Goal: Task Accomplishment & Management: Manage account settings

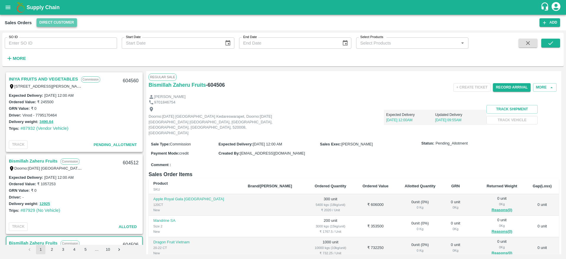
click at [60, 23] on button "Direct Customer" at bounding box center [57, 22] width 40 height 9
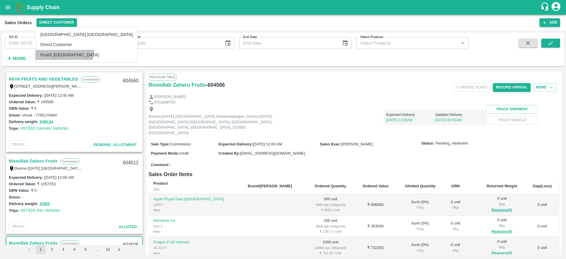
click at [64, 51] on li "FruitX [GEOGRAPHIC_DATA]" at bounding box center [87, 55] width 102 height 10
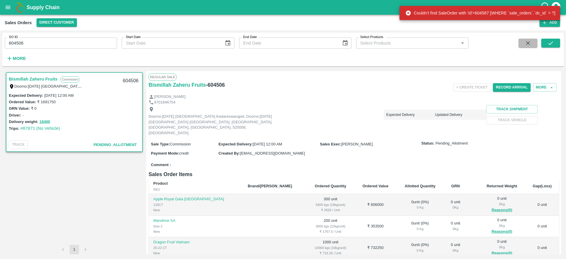
click at [531, 45] on icon "button" at bounding box center [527, 43] width 6 height 6
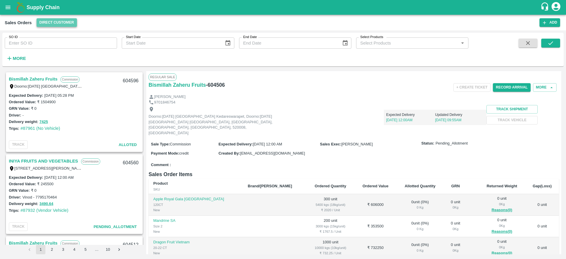
click at [65, 26] on button "Direct Customer" at bounding box center [57, 22] width 40 height 9
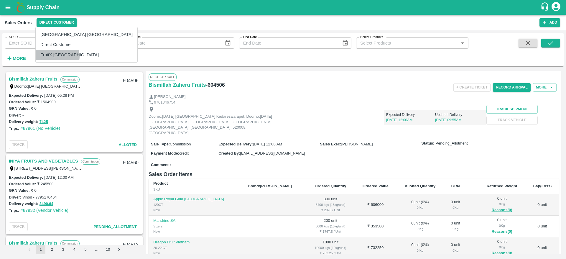
click at [57, 57] on li "FruitX [GEOGRAPHIC_DATA]" at bounding box center [87, 55] width 102 height 10
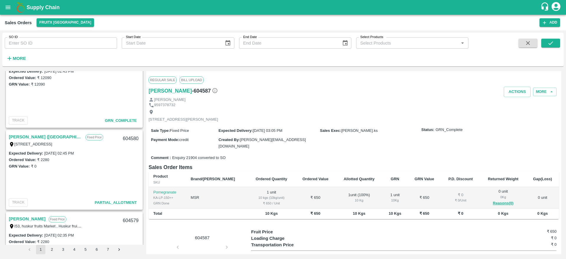
scroll to position [386, 0]
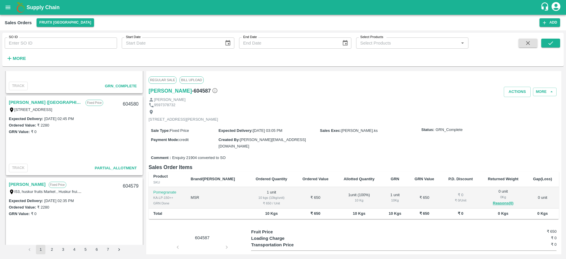
click at [41, 104] on link "Mohammed Junaid (Mangammanapalya)" at bounding box center [46, 102] width 74 height 8
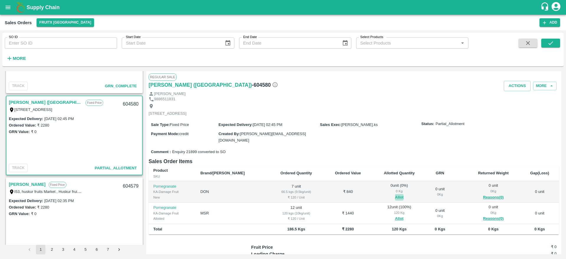
click at [395, 194] on button "Allot" at bounding box center [399, 197] width 9 height 7
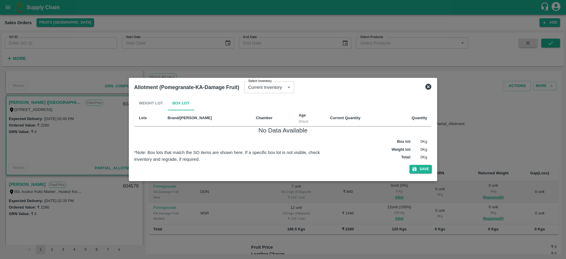
click at [431, 85] on icon at bounding box center [428, 87] width 6 height 6
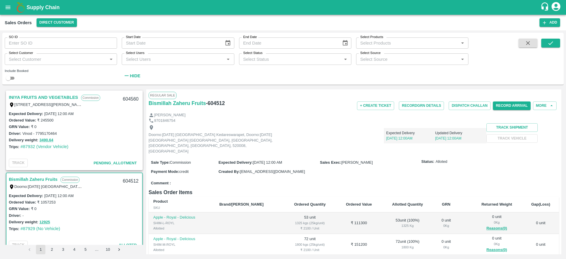
scroll to position [35, 0]
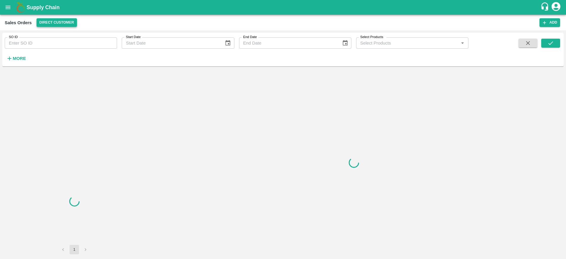
click at [55, 20] on button "Direct Customer" at bounding box center [57, 22] width 40 height 9
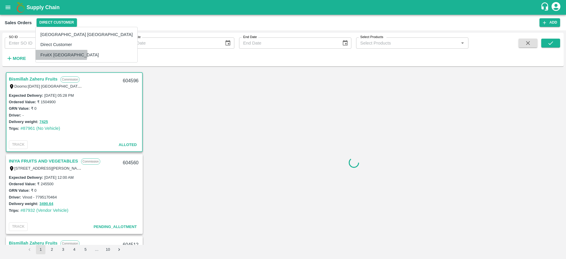
click at [61, 54] on li "FruitX [GEOGRAPHIC_DATA]" at bounding box center [87, 55] width 102 height 10
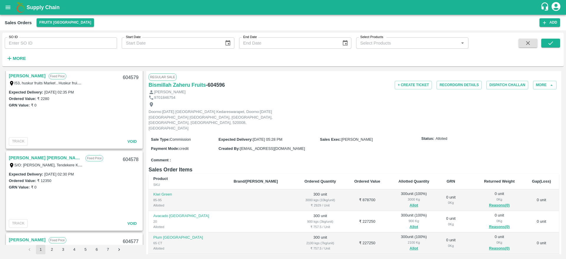
scroll to position [449, 0]
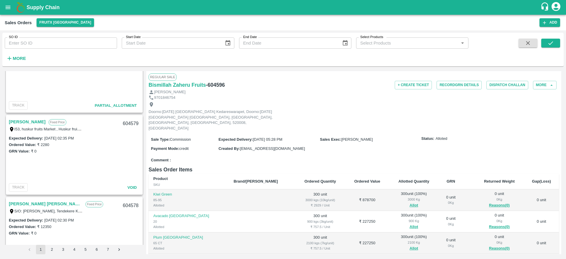
click at [44, 118] on link "Mohammed Junaid" at bounding box center [27, 122] width 37 height 8
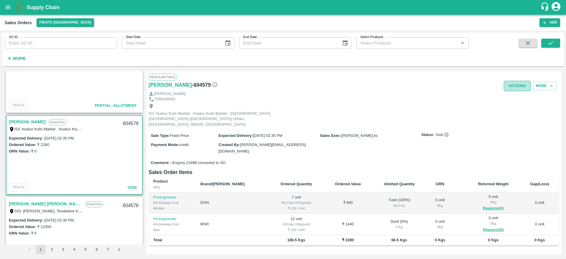
click at [512, 84] on button "Actions" at bounding box center [516, 86] width 27 height 10
click at [431, 97] on div at bounding box center [283, 129] width 566 height 259
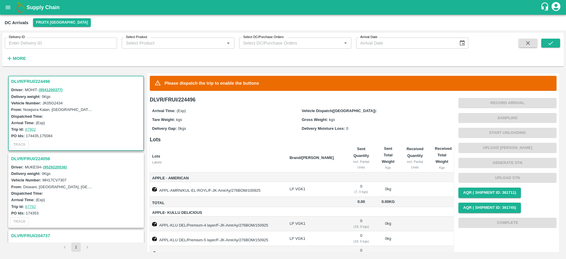
scroll to position [65, 0]
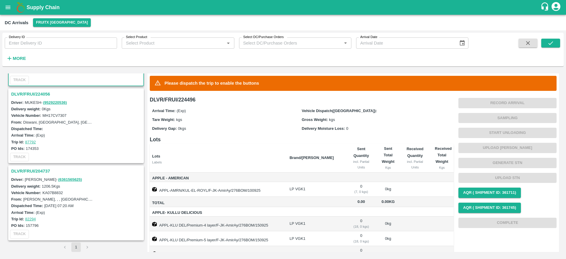
click at [41, 90] on h3 "DLVR/FRUI/224056" at bounding box center [76, 94] width 131 height 8
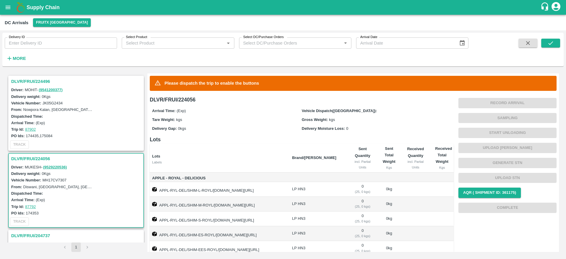
click at [40, 82] on h3 "DLVR/FRUI/224496" at bounding box center [76, 81] width 131 height 8
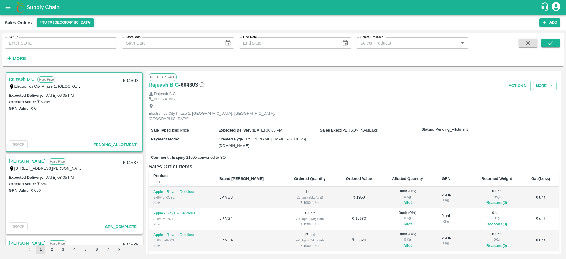
click at [203, 142] on div "Sale Type : Fixed Price Expected Delivery : 11 Sep 2025, 06:05 PM Sales Exec : …" at bounding box center [353, 137] width 410 height 29
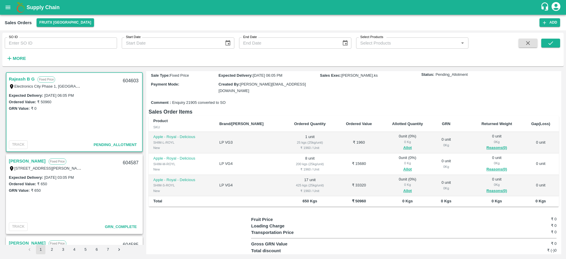
scroll to position [56, 0]
click at [403, 143] on button "Allot" at bounding box center [407, 146] width 9 height 7
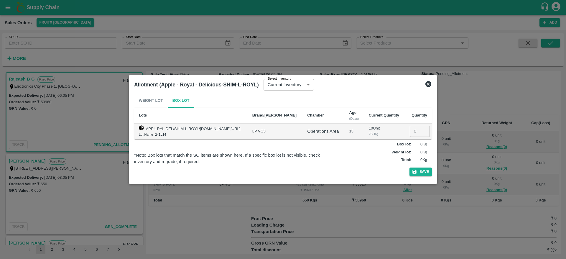
click at [414, 129] on input "number" at bounding box center [419, 130] width 20 height 11
type input "1"
click at [426, 171] on button "Save" at bounding box center [420, 171] width 22 height 9
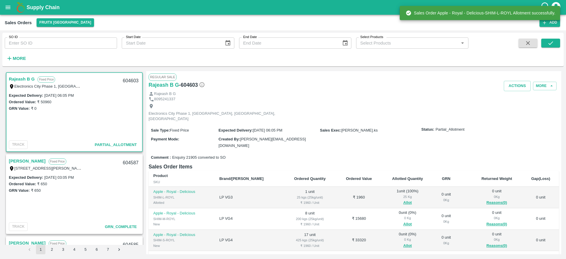
scroll to position [16, 0]
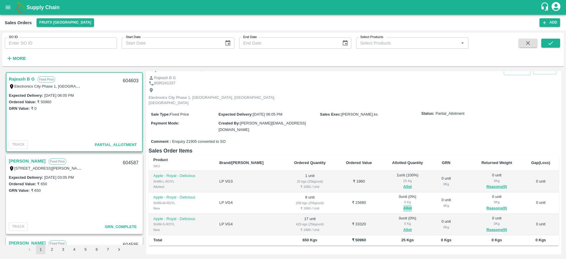
click at [403, 205] on button "Allot" at bounding box center [407, 208] width 9 height 7
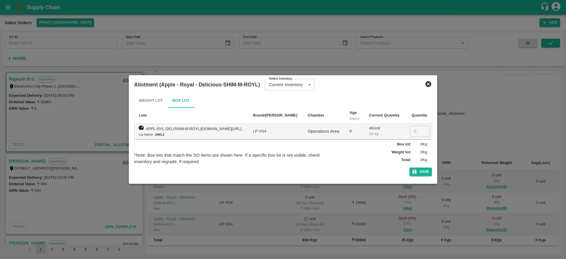
click at [410, 131] on input "number" at bounding box center [419, 130] width 20 height 11
type input "8"
click at [419, 172] on button "Save" at bounding box center [420, 171] width 22 height 9
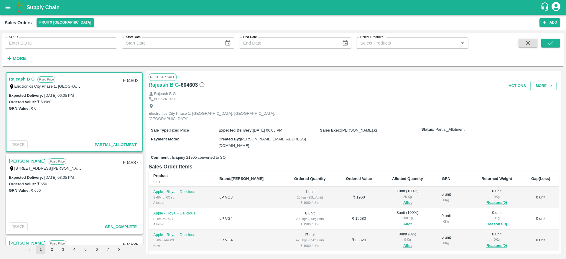
scroll to position [68, 0]
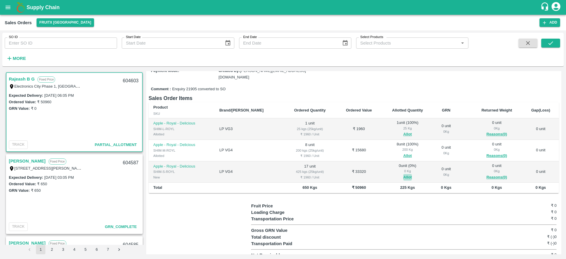
click at [403, 174] on button "Allot" at bounding box center [407, 177] width 9 height 7
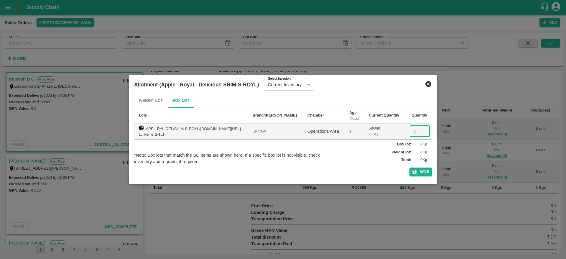
click at [412, 132] on input "number" at bounding box center [419, 130] width 20 height 11
type input "17"
click at [413, 171] on icon "button" at bounding box center [414, 172] width 4 height 4
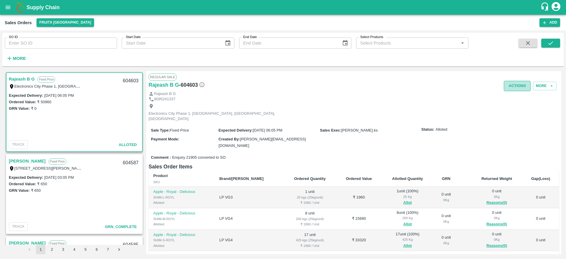
click at [516, 81] on button "Actions" at bounding box center [516, 86] width 27 height 10
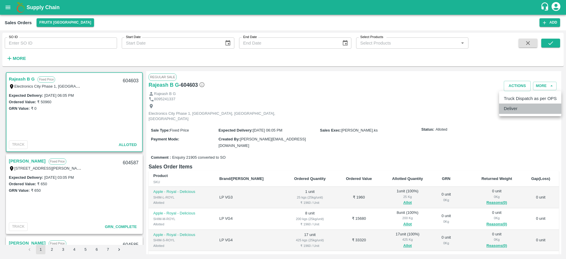
click at [511, 108] on li "Deliver" at bounding box center [530, 108] width 62 height 10
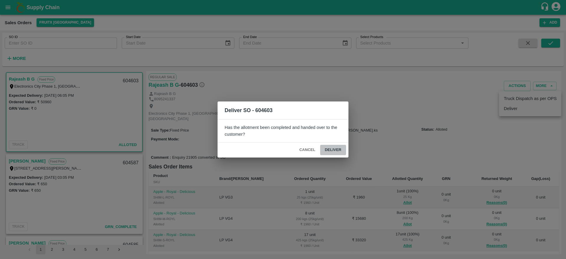
click at [329, 149] on button "Deliver" at bounding box center [333, 150] width 26 height 10
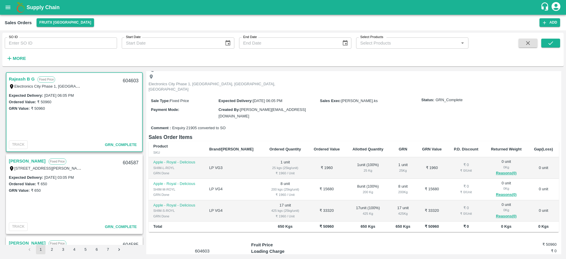
scroll to position [0, 0]
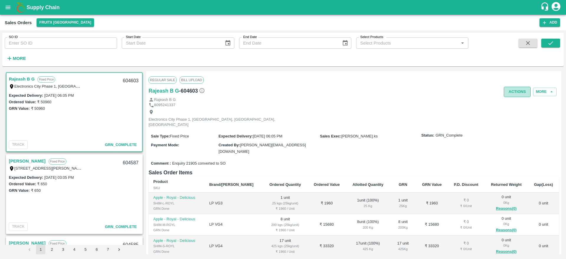
click at [511, 93] on button "Actions" at bounding box center [516, 92] width 27 height 10
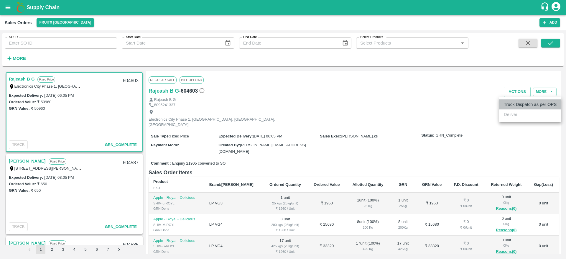
click at [516, 102] on li "Truck Dispatch as per OPS" at bounding box center [530, 104] width 62 height 10
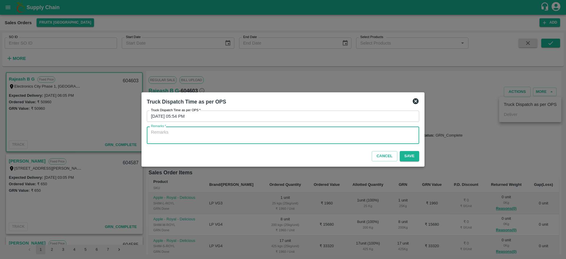
click at [346, 136] on textarea "Remarks   *" at bounding box center [283, 135] width 264 height 12
type textarea "o"
type textarea "OTD"
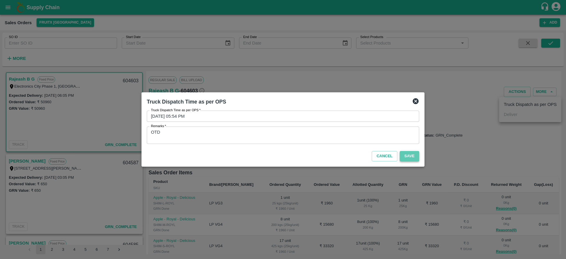
click at [404, 155] on button "Save" at bounding box center [408, 156] width 19 height 10
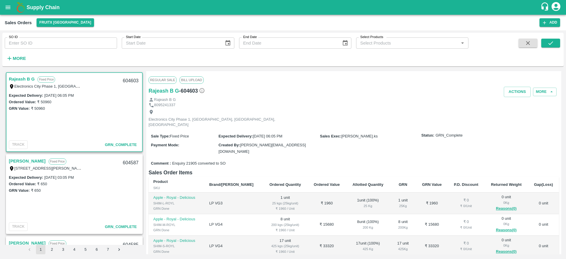
click at [129, 81] on div "604603" at bounding box center [130, 81] width 23 height 14
copy div "604603"
click at [22, 60] on strong "More" at bounding box center [19, 58] width 13 height 5
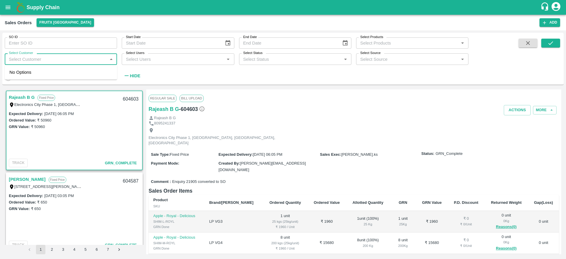
click at [53, 61] on input "Select Customer" at bounding box center [55, 59] width 99 height 8
type input "s"
type input "Shiva"
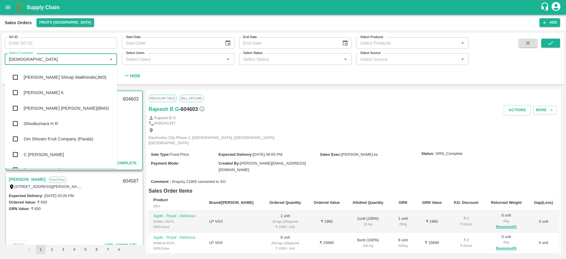
scroll to position [60, 0]
click at [53, 124] on div "Shivakumara H R" at bounding box center [41, 123] width 34 height 6
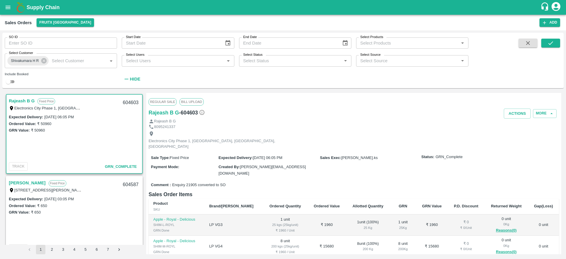
click at [11, 82] on input "checkbox" at bounding box center [8, 81] width 21 height 7
checkbox input "true"
click at [546, 37] on div "SO ID SO ID Start Date Start Date End Date End Date Select Products Select Prod…" at bounding box center [282, 60] width 561 height 51
click at [547, 44] on icon "submit" at bounding box center [550, 43] width 6 height 6
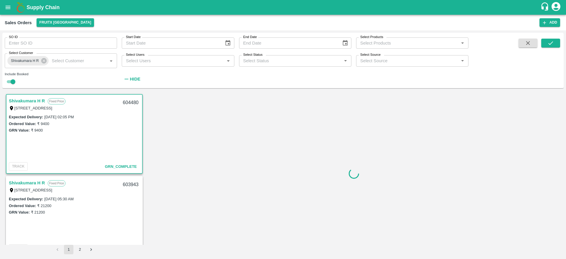
scroll to position [1, 0]
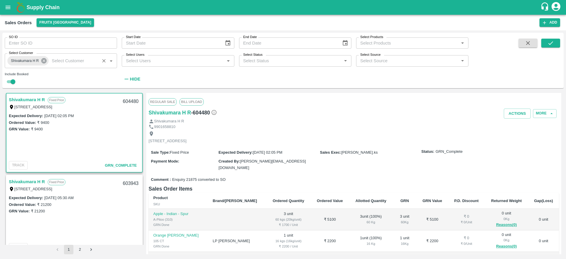
click at [46, 63] on icon at bounding box center [44, 60] width 6 height 6
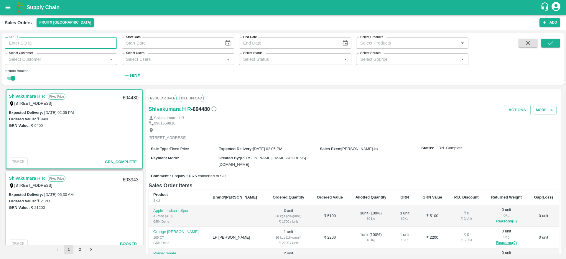
click at [54, 44] on input "SO ID" at bounding box center [61, 42] width 112 height 11
paste input "16/08/2025 Shiva Blr 602798"
type input "16/08/2025 Shiva Blr 602798"
paste input "text"
click at [553, 45] on icon "submit" at bounding box center [550, 43] width 6 height 6
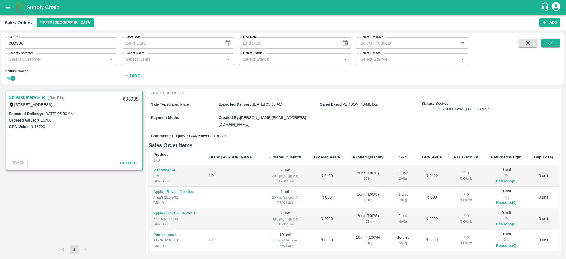
scroll to position [38, 0]
click at [54, 44] on input "603938" at bounding box center [61, 42] width 112 height 11
paste input "text"
type input "603943"
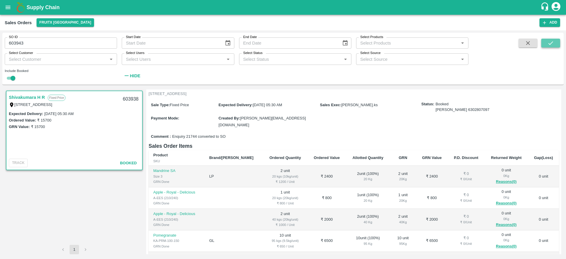
click at [548, 43] on icon "submit" at bounding box center [550, 43] width 6 height 6
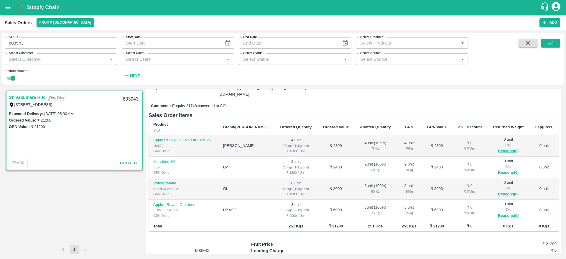
scroll to position [69, 0]
click at [527, 45] on icon "button" at bounding box center [527, 43] width 6 height 6
checkbox input "false"
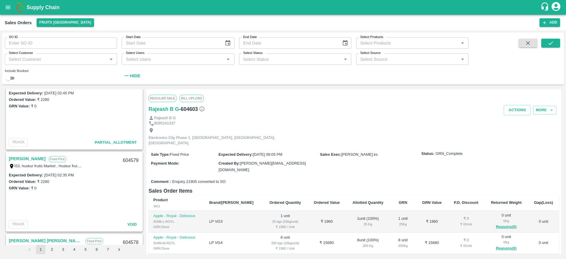
scroll to position [482, 0]
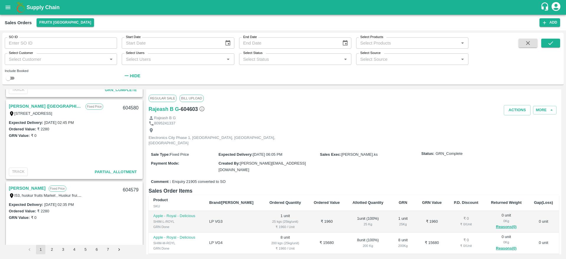
click at [42, 106] on link "[PERSON_NAME] ([GEOGRAPHIC_DATA])" at bounding box center [46, 106] width 74 height 8
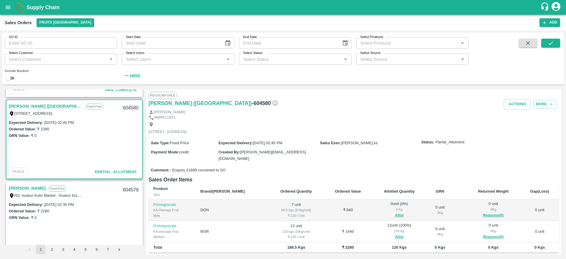
scroll to position [65, 0]
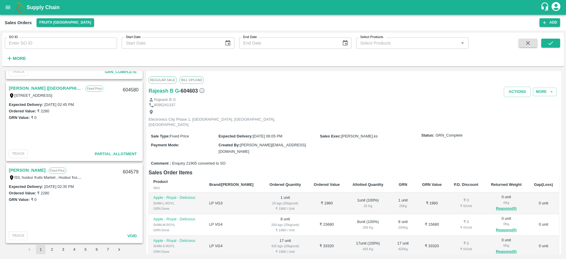
scroll to position [459, 0]
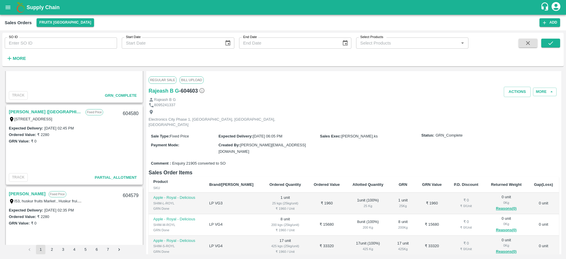
click at [47, 111] on link "[PERSON_NAME] ([GEOGRAPHIC_DATA])" at bounding box center [46, 112] width 74 height 8
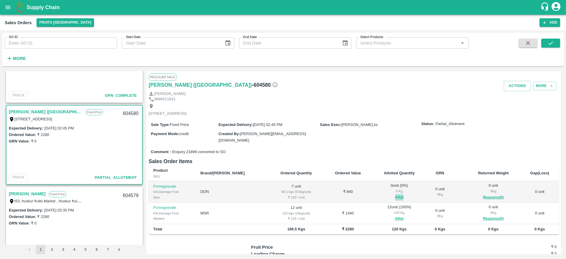
click at [395, 196] on button "Allot" at bounding box center [399, 197] width 9 height 7
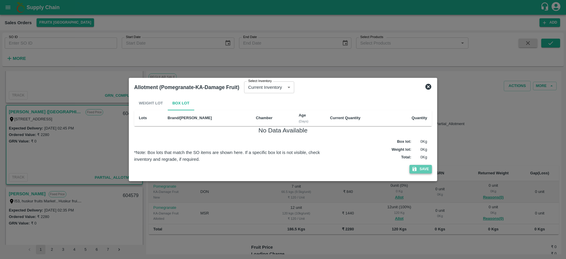
click at [418, 167] on button "Save" at bounding box center [420, 169] width 22 height 9
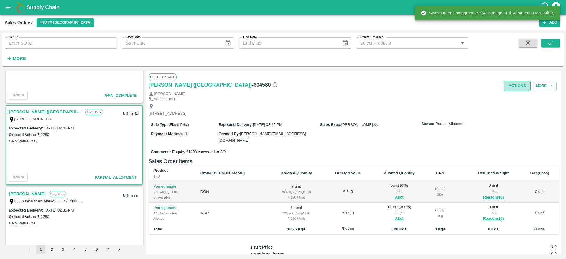
click at [512, 88] on button "Actions" at bounding box center [516, 86] width 27 height 10
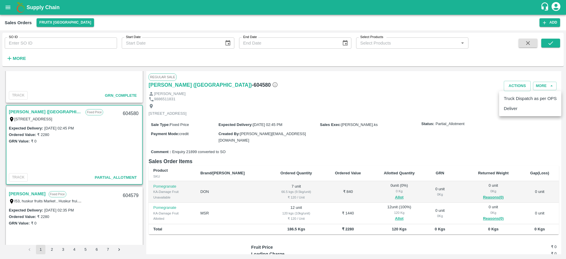
click at [92, 192] on div at bounding box center [283, 129] width 566 height 259
click at [37, 195] on link "[PERSON_NAME]" at bounding box center [27, 194] width 37 height 8
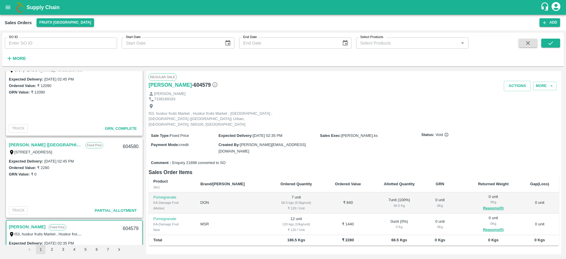
scroll to position [425, 0]
click at [60, 147] on link "[PERSON_NAME] ([GEOGRAPHIC_DATA])" at bounding box center [46, 145] width 74 height 8
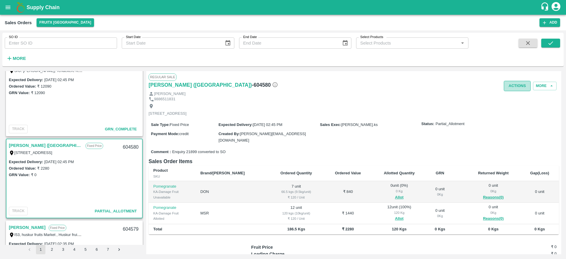
click at [509, 87] on button "Actions" at bounding box center [516, 86] width 27 height 10
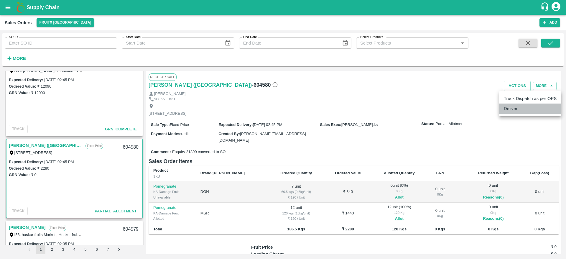
click at [513, 108] on li "Deliver" at bounding box center [530, 108] width 62 height 10
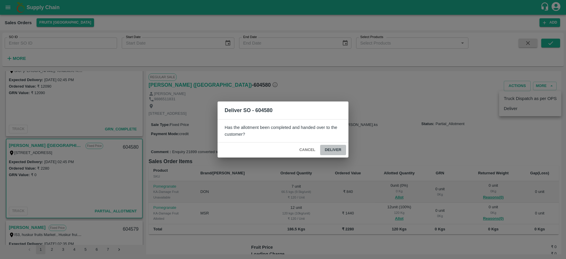
click at [335, 149] on button "Deliver" at bounding box center [333, 150] width 26 height 10
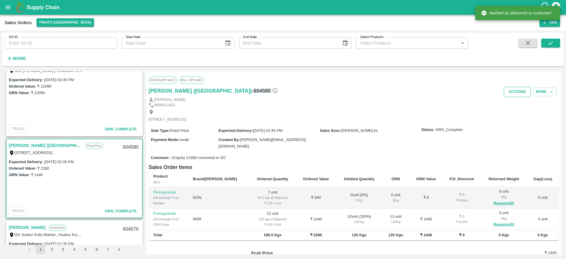
click at [517, 94] on button "Actions" at bounding box center [516, 92] width 27 height 10
click at [514, 101] on li "Truck Dispatch as per OPS" at bounding box center [530, 104] width 62 height 10
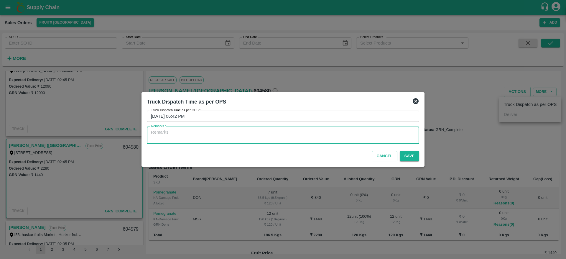
click at [375, 135] on textarea "Remarks   *" at bounding box center [283, 135] width 264 height 12
type textarea "OTD"
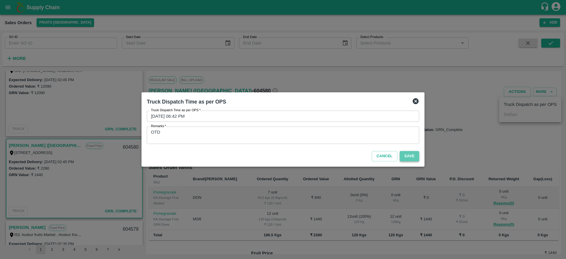
click at [411, 157] on button "Save" at bounding box center [408, 156] width 19 height 10
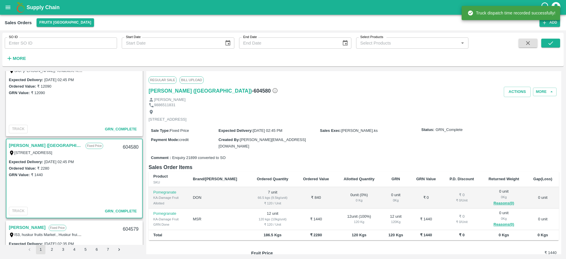
click at [133, 145] on div "604580" at bounding box center [130, 147] width 23 height 14
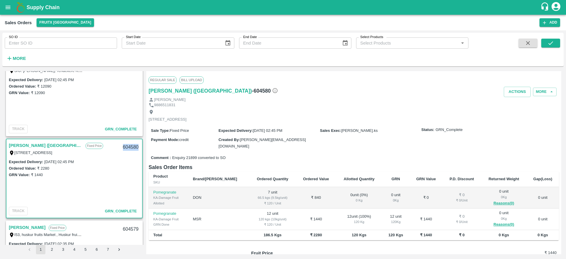
scroll to position [475, 0]
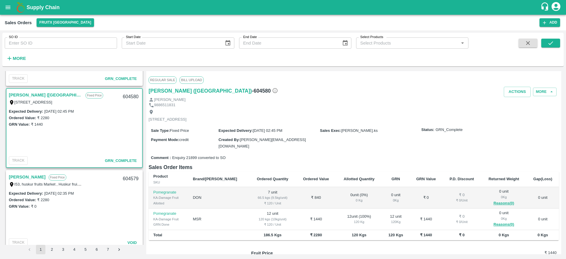
click at [133, 177] on div "604579" at bounding box center [130, 179] width 23 height 14
copy div "604579"
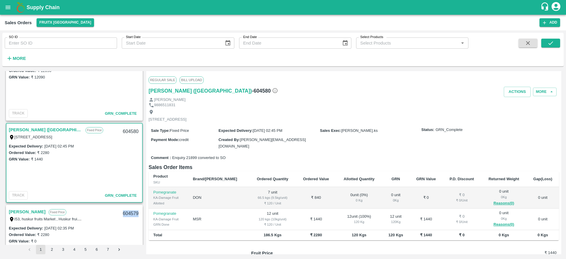
scroll to position [440, 0]
click at [57, 127] on link "[PERSON_NAME] ([GEOGRAPHIC_DATA])" at bounding box center [46, 131] width 74 height 8
click at [131, 130] on div "604580" at bounding box center [130, 132] width 23 height 14
copy div "604580"
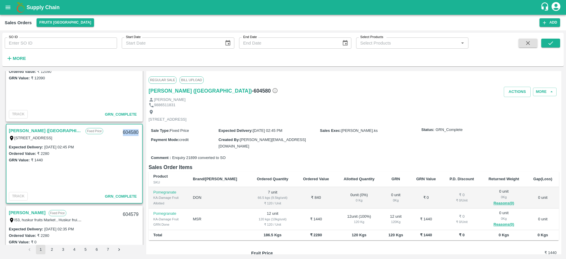
scroll to position [363, 0]
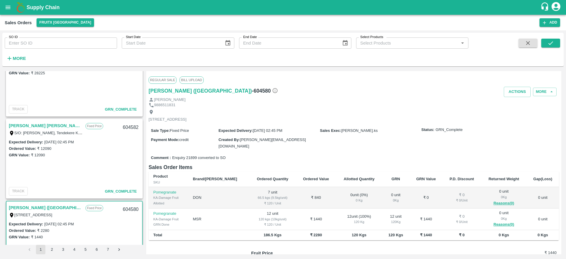
click at [19, 209] on link "[PERSON_NAME] ([GEOGRAPHIC_DATA])" at bounding box center [46, 208] width 74 height 8
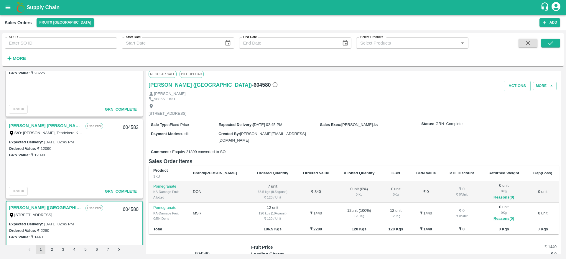
scroll to position [6, 0]
click at [519, 85] on button "Actions" at bounding box center [516, 85] width 27 height 10
click at [417, 125] on div at bounding box center [283, 129] width 566 height 259
click at [126, 206] on div "604580" at bounding box center [130, 209] width 23 height 14
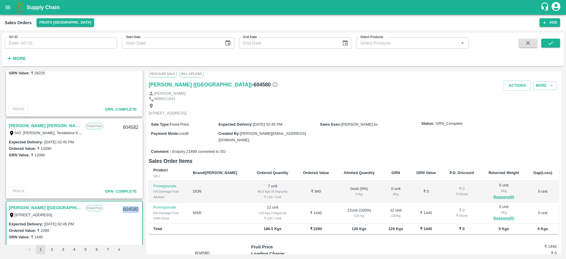
copy div "604580"
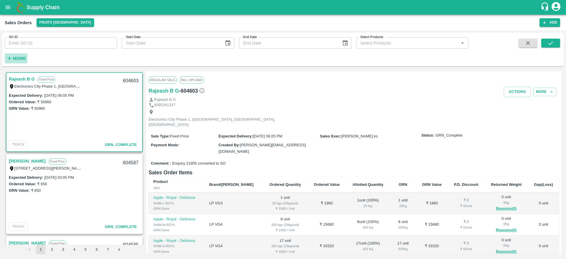
click at [26, 54] on button "More" at bounding box center [16, 58] width 23 height 10
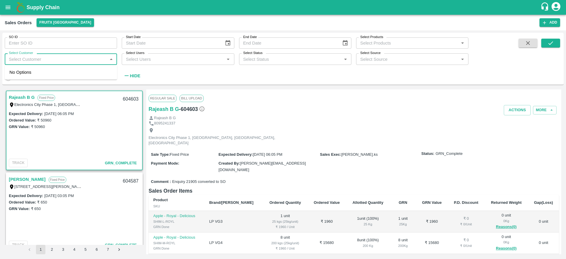
click at [27, 57] on input "Select Customer" at bounding box center [55, 59] width 99 height 8
type input "[PERSON_NAME]"
click at [40, 74] on div "[PERSON_NAME]" at bounding box center [42, 75] width 36 height 6
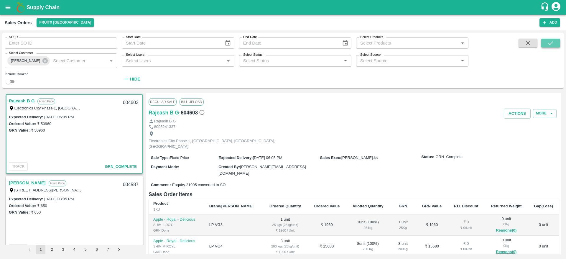
click at [557, 40] on button "submit" at bounding box center [550, 43] width 19 height 9
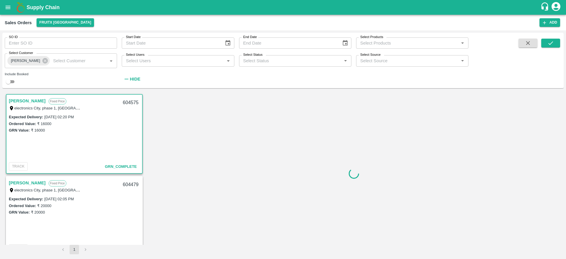
scroll to position [1, 0]
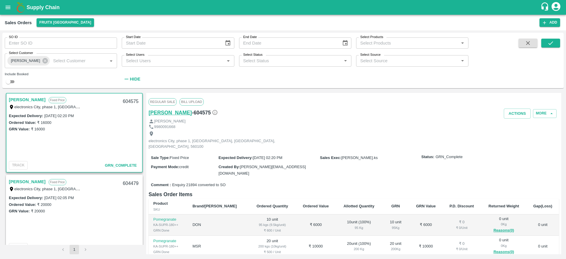
click at [166, 113] on h6 "[PERSON_NAME]" at bounding box center [169, 112] width 43 height 8
click at [524, 45] on icon "button" at bounding box center [527, 43] width 6 height 6
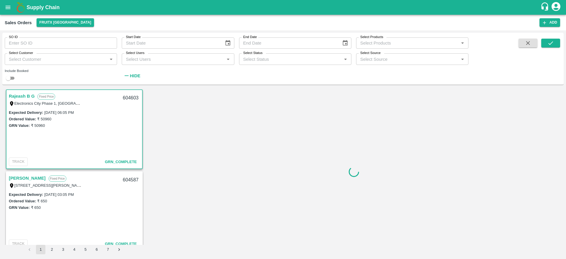
scroll to position [902, 0]
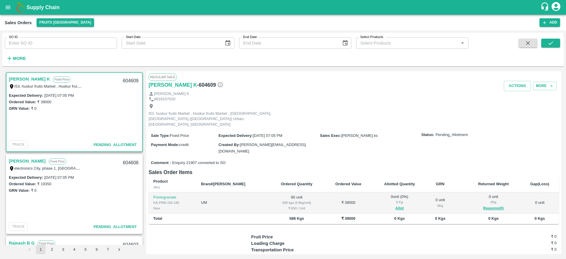
click at [24, 161] on link "[PERSON_NAME]" at bounding box center [27, 161] width 37 height 8
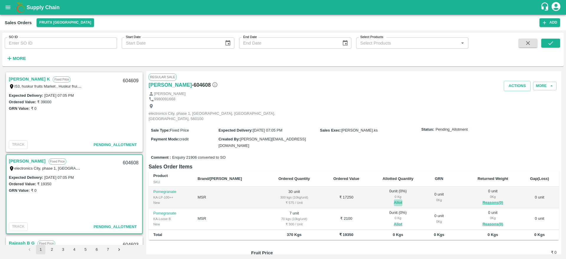
click at [394, 199] on button "Allot" at bounding box center [398, 202] width 9 height 7
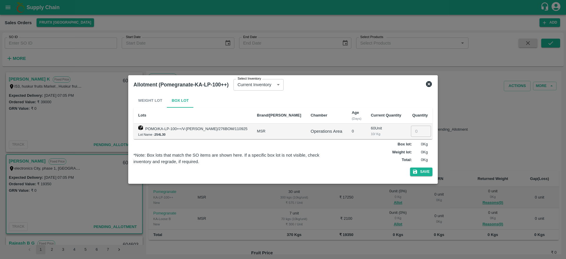
click at [411, 132] on input "number" at bounding box center [421, 130] width 20 height 11
type input "30"
click at [410, 167] on button "Save" at bounding box center [421, 171] width 22 height 9
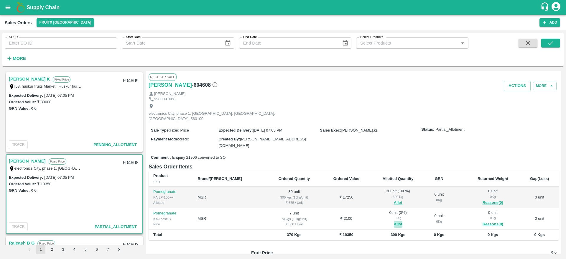
click at [394, 221] on button "Allot" at bounding box center [398, 224] width 9 height 7
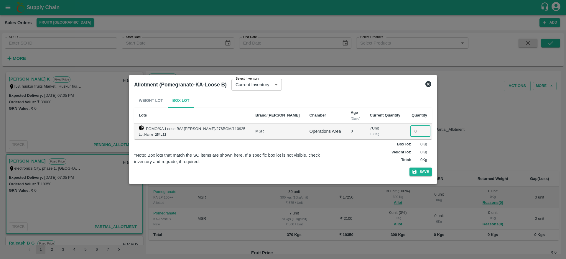
click at [415, 133] on input "number" at bounding box center [420, 130] width 20 height 11
type input "7"
click at [409, 167] on button "Save" at bounding box center [420, 171] width 22 height 9
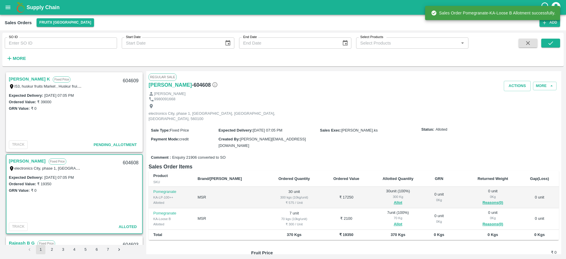
click at [125, 162] on div "604608" at bounding box center [130, 163] width 23 height 14
copy div "604608"
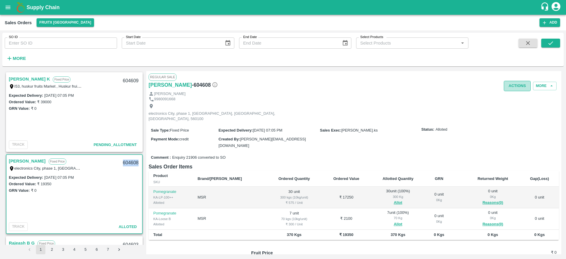
click at [519, 83] on button "Actions" at bounding box center [516, 86] width 27 height 10
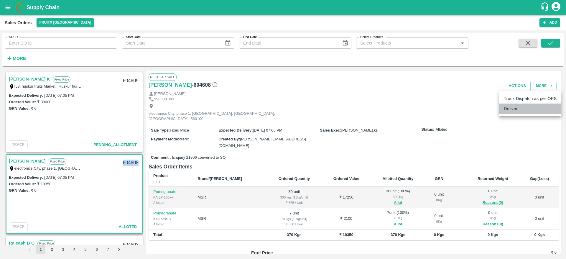
click at [514, 108] on li "Deliver" at bounding box center [530, 108] width 62 height 10
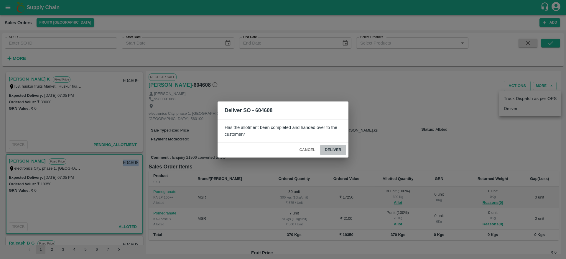
click at [331, 149] on button "Deliver" at bounding box center [333, 150] width 26 height 10
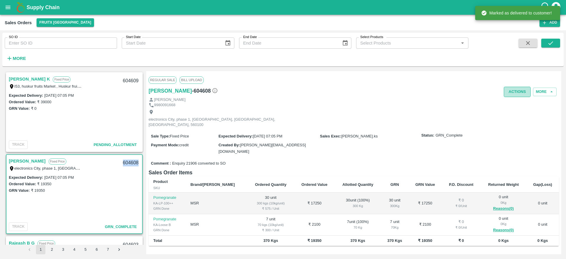
click at [508, 92] on button "Actions" at bounding box center [516, 92] width 27 height 10
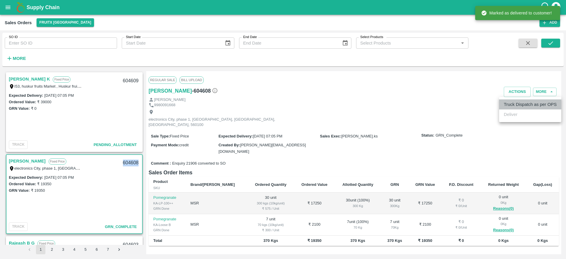
click at [517, 103] on li "Truck Dispatch as per OPS" at bounding box center [530, 104] width 62 height 10
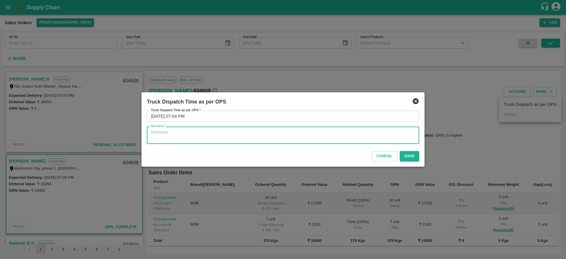
click at [387, 135] on textarea "Remarks   *" at bounding box center [283, 135] width 264 height 12
type textarea "OTD"
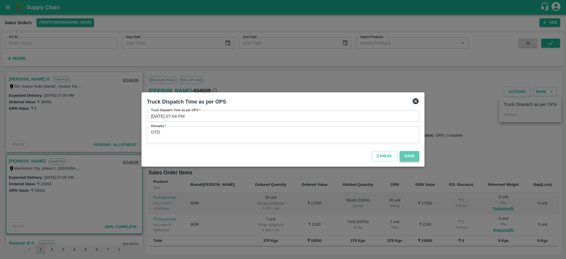
click at [416, 157] on button "Save" at bounding box center [408, 156] width 19 height 10
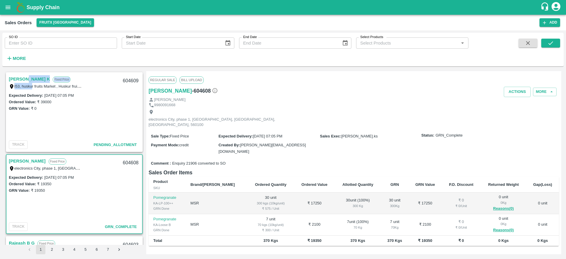
drag, startPoint x: 31, startPoint y: 83, endPoint x: 26, endPoint y: 78, distance: 7.3
click at [26, 78] on div "Shiva Murthy K Fixed Price I53, huskur fruits Market , Huskur fruits Market , B…" at bounding box center [64, 82] width 110 height 14
click at [26, 78] on link "[PERSON_NAME] K" at bounding box center [29, 79] width 41 height 8
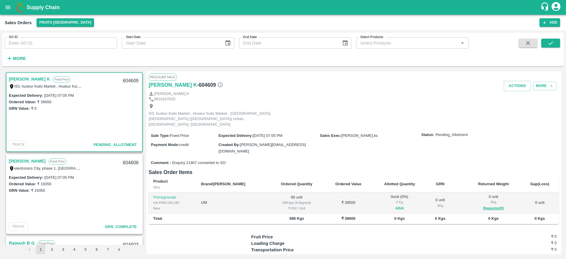
click at [395, 205] on button "Allot" at bounding box center [399, 208] width 9 height 7
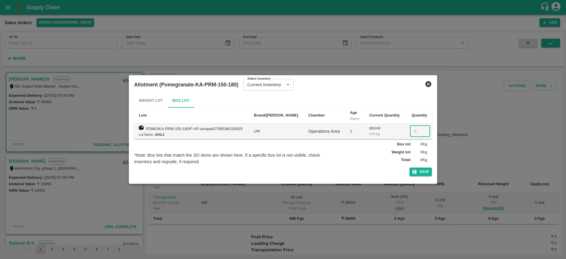
click at [411, 128] on input "number" at bounding box center [420, 130] width 20 height 11
type input "60"
click at [426, 169] on button "Save" at bounding box center [420, 171] width 22 height 9
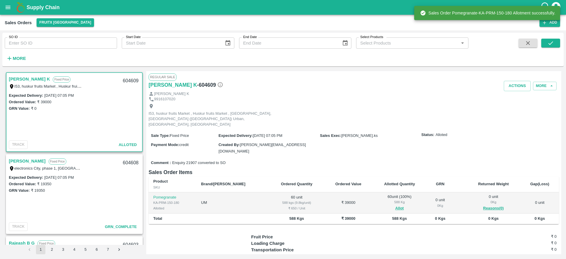
click at [128, 80] on div "604609" at bounding box center [130, 81] width 23 height 14
copy div "604609"
click at [513, 90] on button "Actions" at bounding box center [516, 86] width 27 height 10
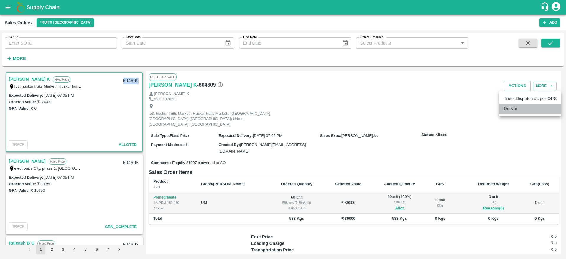
click at [509, 108] on li "Deliver" at bounding box center [530, 108] width 62 height 10
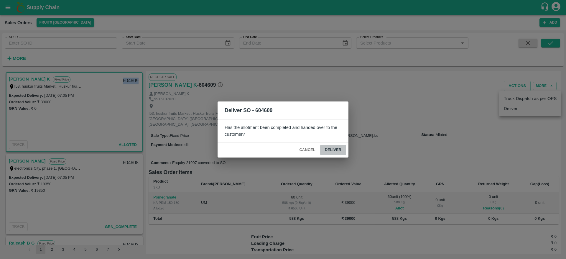
click at [330, 147] on button "Deliver" at bounding box center [333, 150] width 26 height 10
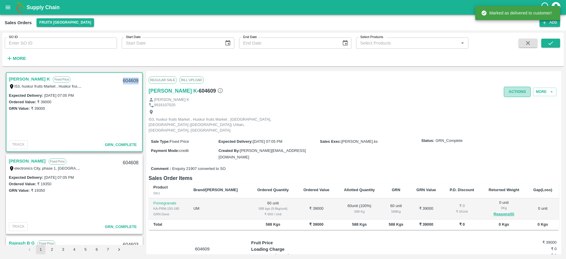
click at [512, 91] on button "Actions" at bounding box center [516, 92] width 27 height 10
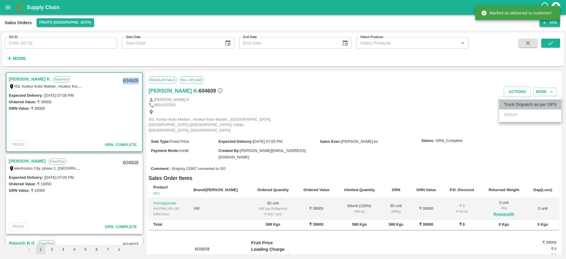
click at [521, 105] on li "Truck Dispatch as per OPS" at bounding box center [530, 104] width 62 height 10
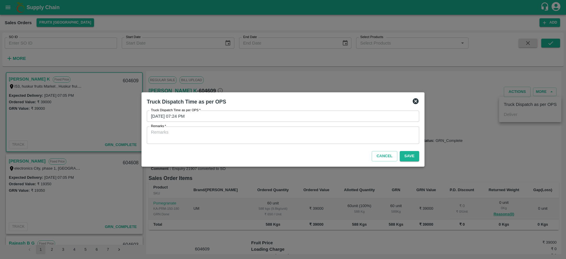
click at [278, 133] on textarea "Remarks   *" at bounding box center [283, 135] width 264 height 12
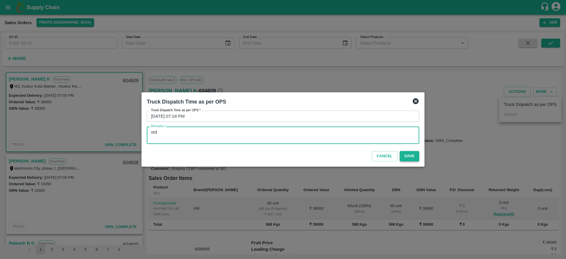
type textarea "otd"
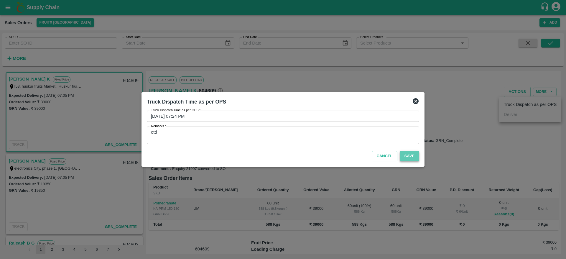
click at [417, 152] on button "Save" at bounding box center [408, 156] width 19 height 10
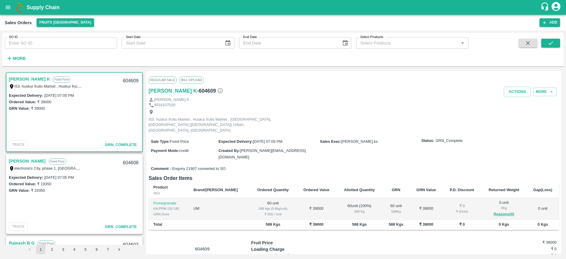
click at [128, 82] on div "604609" at bounding box center [130, 81] width 23 height 14
copy div "604609"
click at [72, 37] on div "SO ID SO ID" at bounding box center [58, 41] width 117 height 16
click at [80, 47] on input "SO ID" at bounding box center [61, 42] width 112 height 11
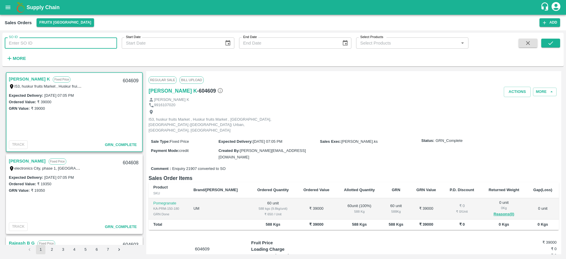
paste input "604381"
type input "604381"
click at [549, 42] on icon "submit" at bounding box center [550, 43] width 6 height 6
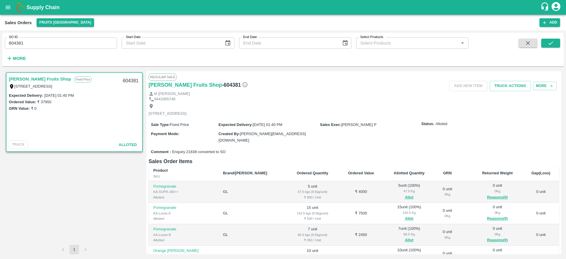
scroll to position [49, 0]
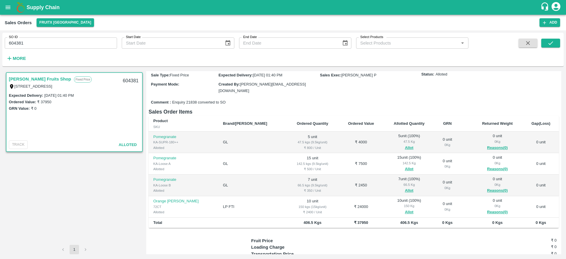
click at [87, 48] on input "604381" at bounding box center [61, 42] width 112 height 11
paste input "text"
type input "603942"
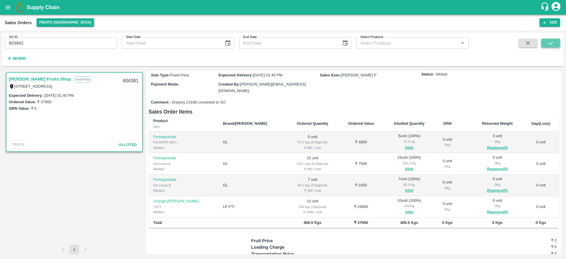
click at [551, 42] on icon "submit" at bounding box center [550, 43] width 5 height 4
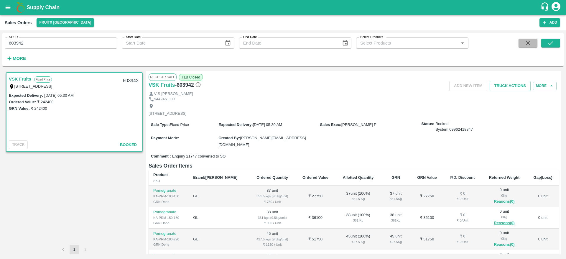
click at [527, 40] on icon "button" at bounding box center [527, 43] width 6 height 6
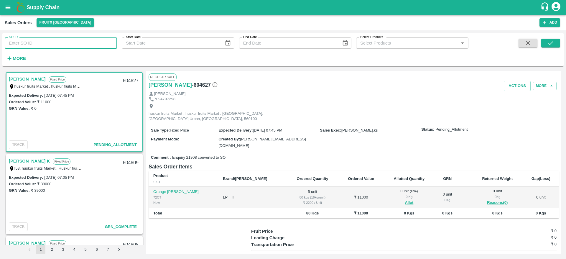
click at [81, 42] on input "SO ID" at bounding box center [61, 42] width 112 height 11
paste input "text"
type input "604350"
click at [547, 39] on button "submit" at bounding box center [550, 43] width 19 height 9
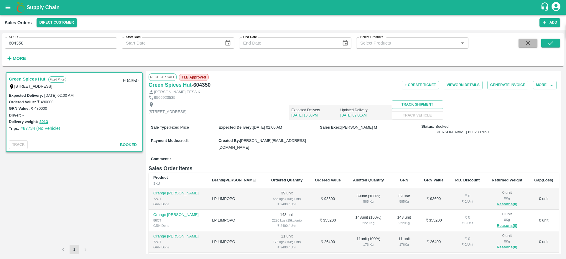
click at [525, 45] on icon "button" at bounding box center [527, 43] width 6 height 6
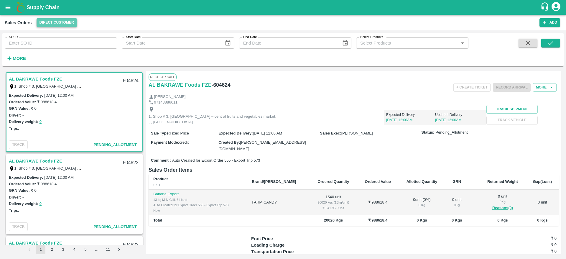
click at [65, 24] on button "Direct Customer" at bounding box center [57, 22] width 40 height 9
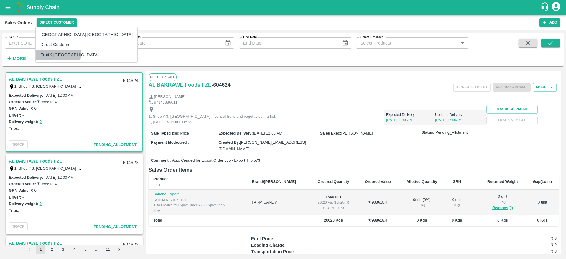
click at [58, 54] on li "FruitX [GEOGRAPHIC_DATA]" at bounding box center [87, 55] width 102 height 10
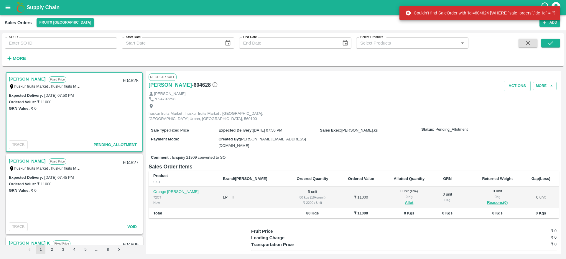
click at [388, 199] on span "Allot" at bounding box center [409, 202] width 42 height 7
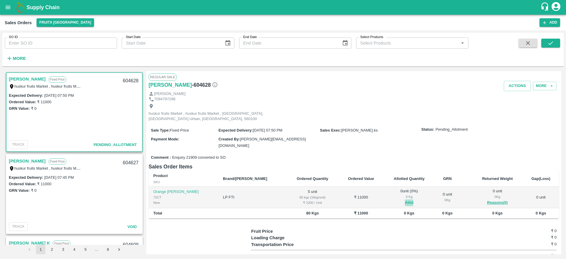
click at [404, 199] on button "Allot" at bounding box center [408, 202] width 9 height 7
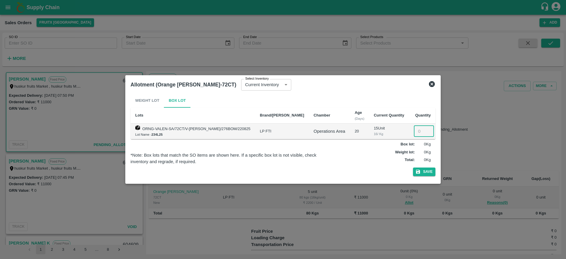
click at [414, 130] on input "number" at bounding box center [424, 130] width 20 height 11
type input "5"
click at [413, 167] on button "Save" at bounding box center [424, 171] width 22 height 9
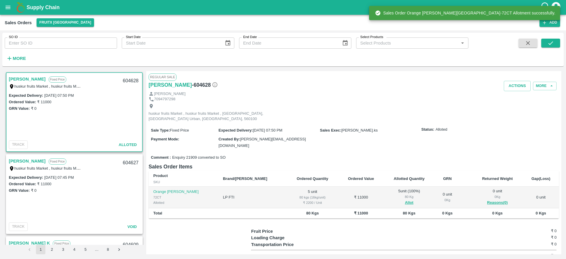
click at [128, 82] on div "604628" at bounding box center [130, 81] width 23 height 14
copy div "604628"
click at [514, 90] on button "Actions" at bounding box center [516, 86] width 27 height 10
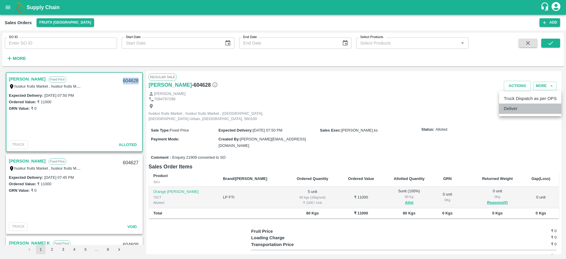
click at [513, 108] on li "Deliver" at bounding box center [530, 108] width 62 height 10
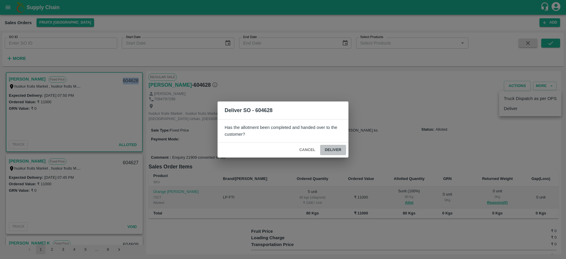
click at [332, 149] on button "Deliver" at bounding box center [333, 150] width 26 height 10
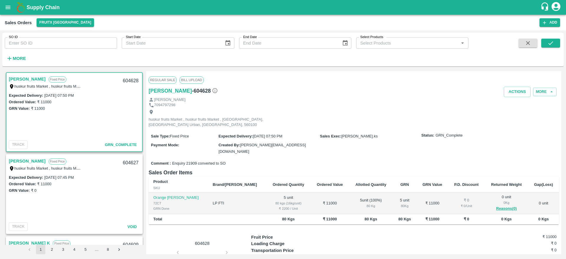
click at [29, 56] on div "SO ID SO ID Start Date Start Date End Date End Date Select Products Select Prod…" at bounding box center [234, 48] width 468 height 31
click at [25, 56] on strong "More" at bounding box center [19, 58] width 13 height 5
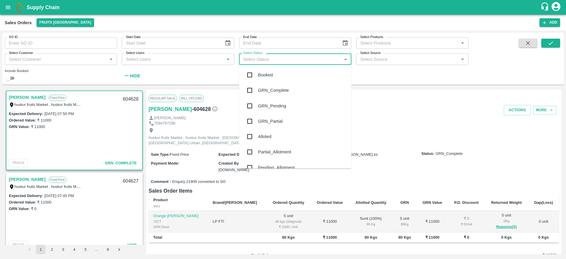
click at [281, 59] on input "Select Status" at bounding box center [290, 59] width 99 height 8
type input "pe"
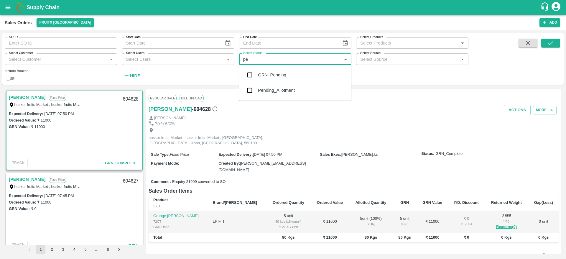
click at [268, 86] on div "Pending_Allotment" at bounding box center [295, 89] width 112 height 15
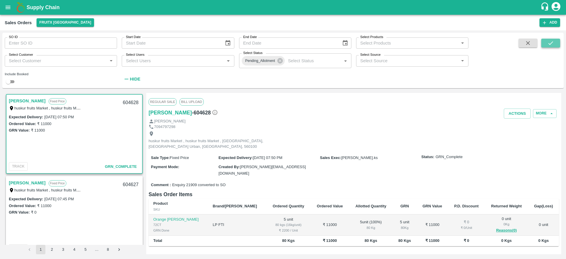
click at [550, 46] on icon "submit" at bounding box center [550, 43] width 6 height 6
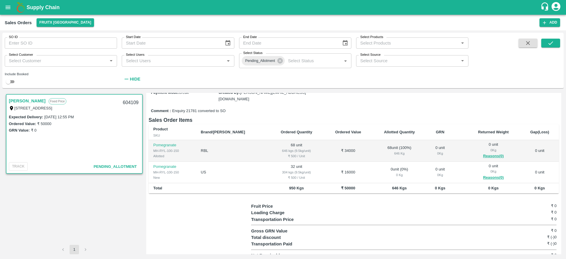
scroll to position [64, 0]
click at [528, 42] on icon "button" at bounding box center [527, 43] width 6 height 6
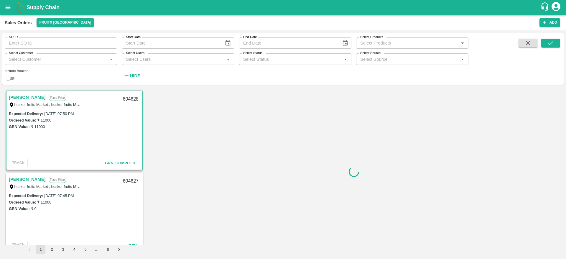
scroll to position [1, 0]
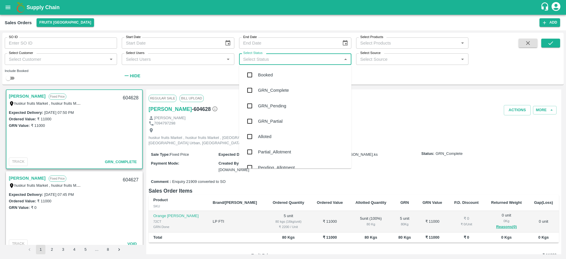
click at [322, 56] on input "Select Status" at bounding box center [290, 59] width 99 height 8
type input "pe"
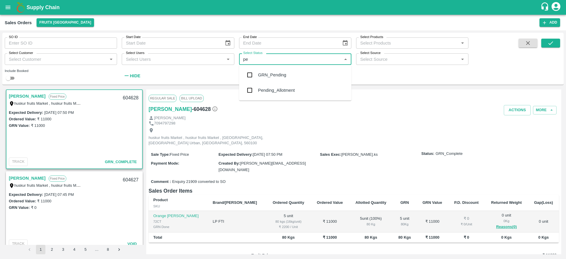
click at [284, 91] on div "Pending_Allotment" at bounding box center [276, 90] width 37 height 6
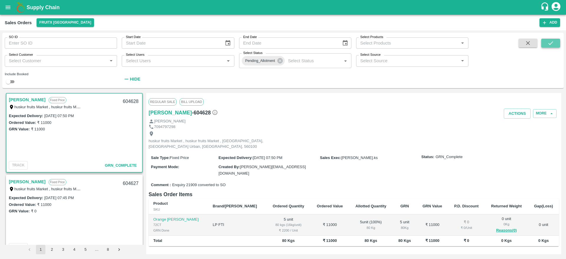
click at [547, 44] on icon "submit" at bounding box center [550, 43] width 6 height 6
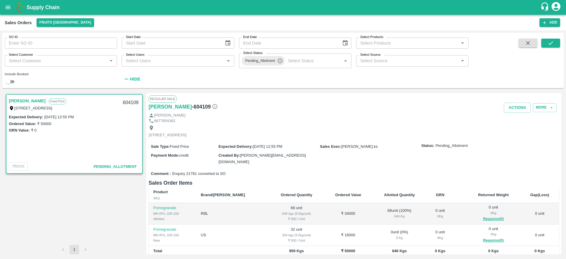
scroll to position [19, 0]
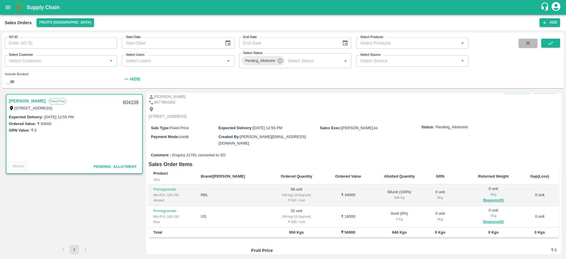
click at [524, 44] on icon "button" at bounding box center [527, 43] width 6 height 6
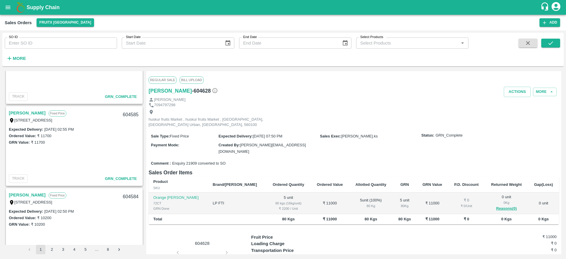
scroll to position [458, 0]
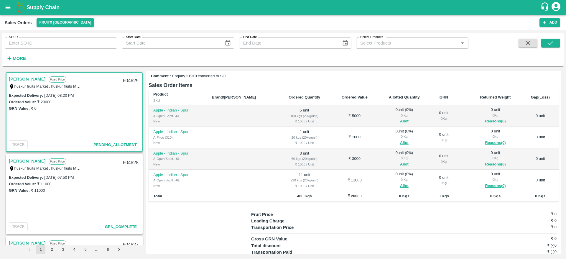
scroll to position [82, 0]
click at [400, 117] on button "Allot" at bounding box center [404, 120] width 9 height 7
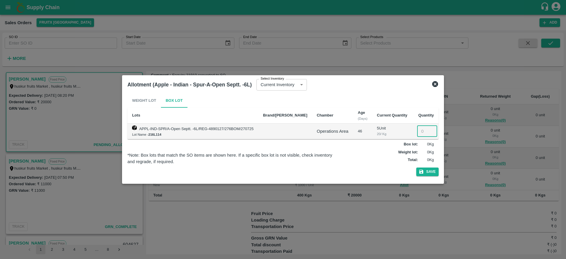
click at [417, 131] on input "number" at bounding box center [427, 130] width 20 height 11
type input "5"
click at [416, 167] on button "Save" at bounding box center [427, 171] width 22 height 9
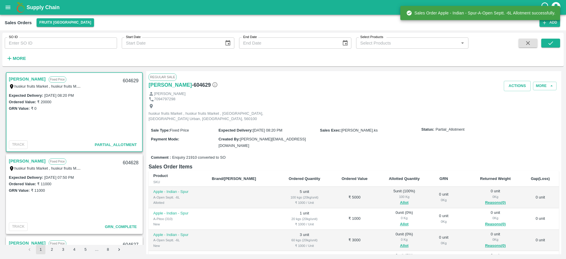
scroll to position [40, 0]
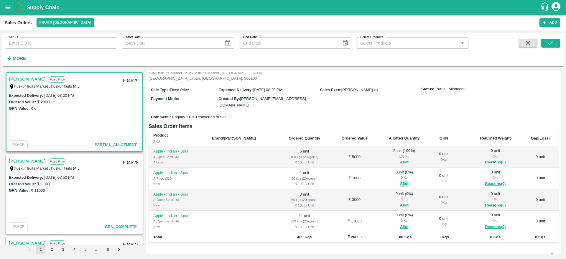
click at [400, 180] on button "Allot" at bounding box center [404, 183] width 9 height 7
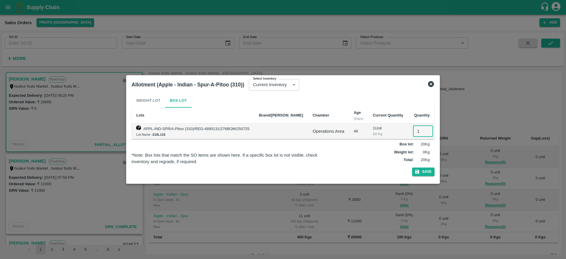
click at [413, 134] on input "1" at bounding box center [423, 130] width 20 height 11
type input "1"
click at [412, 167] on button "Save" at bounding box center [423, 171] width 22 height 9
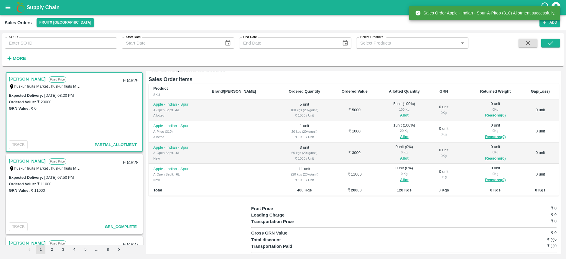
scroll to position [90, 0]
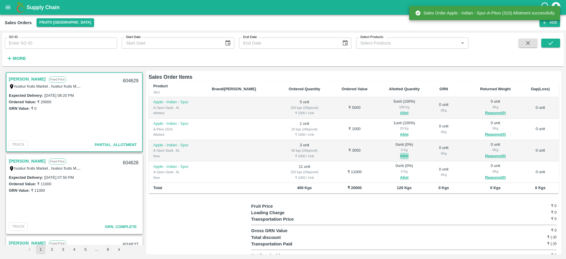
click at [400, 153] on button "Allot" at bounding box center [404, 156] width 9 height 7
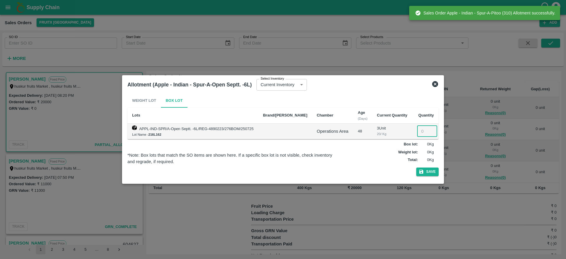
click at [417, 129] on input "number" at bounding box center [427, 130] width 20 height 11
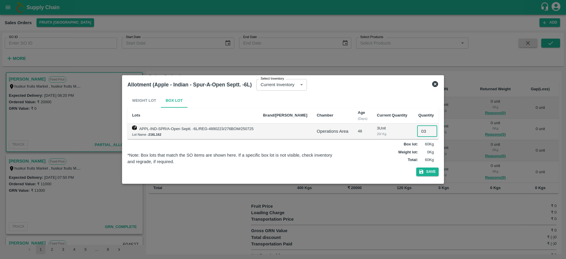
type input "03"
click at [416, 167] on button "Save" at bounding box center [427, 171] width 22 height 9
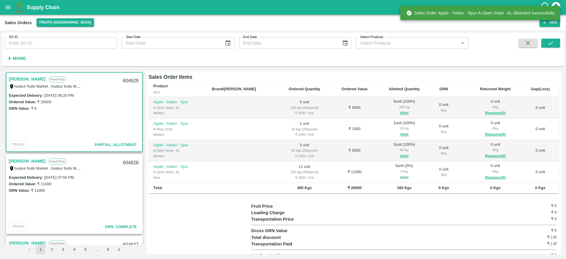
click at [400, 174] on button "Allot" at bounding box center [404, 177] width 9 height 7
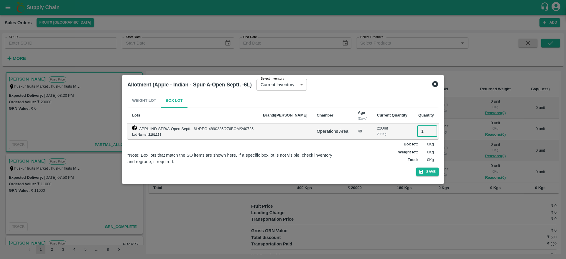
click at [419, 132] on input "1" at bounding box center [427, 130] width 20 height 11
type input "11"
click at [416, 167] on button "Save" at bounding box center [427, 171] width 22 height 9
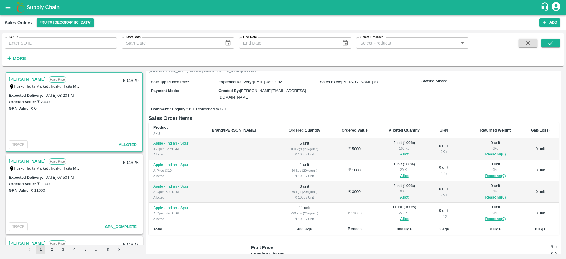
scroll to position [0, 0]
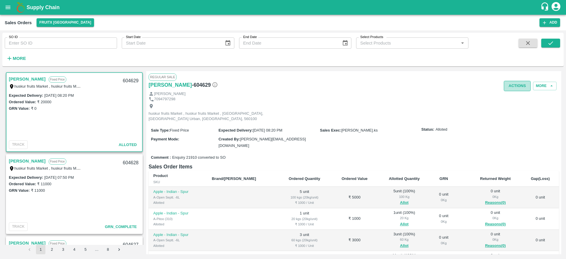
click at [513, 88] on button "Actions" at bounding box center [516, 86] width 27 height 10
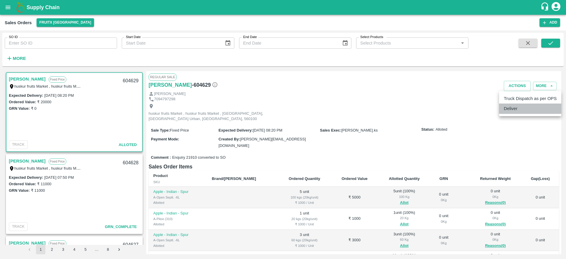
click at [516, 105] on li "Deliver" at bounding box center [530, 108] width 62 height 10
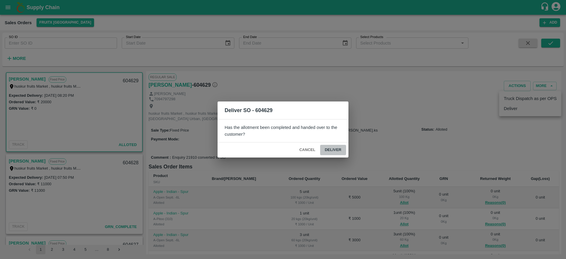
click at [339, 149] on button "Deliver" at bounding box center [333, 150] width 26 height 10
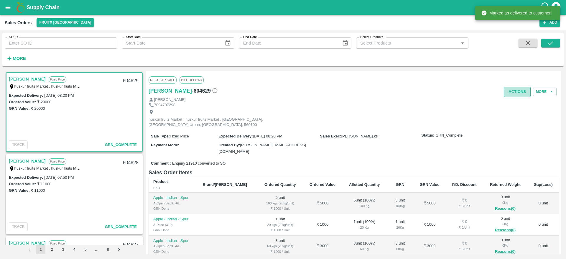
click at [515, 91] on button "Actions" at bounding box center [516, 92] width 27 height 10
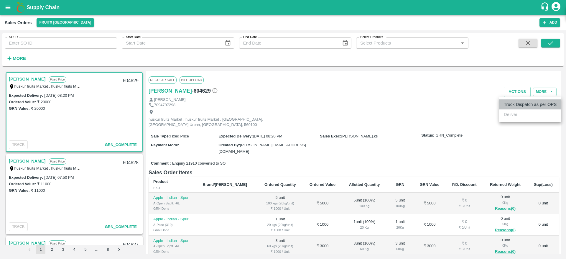
click at [512, 99] on li "Truck Dispatch as per OPS" at bounding box center [530, 104] width 62 height 10
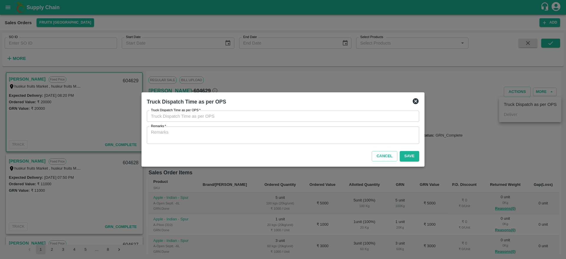
type input "[DATE] 08:18 PM"
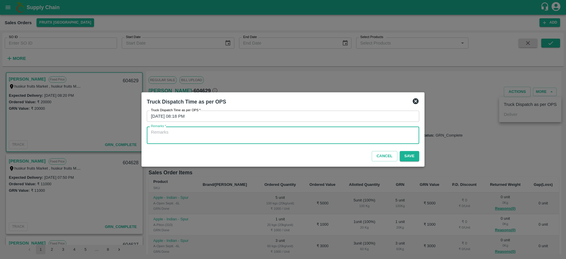
click at [390, 137] on textarea "Remarks   *" at bounding box center [283, 135] width 264 height 12
type textarea "OTD"
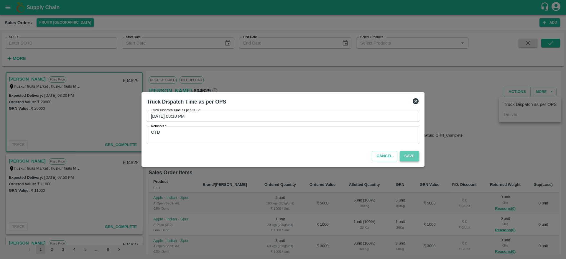
click at [411, 160] on button "Save" at bounding box center [408, 156] width 19 height 10
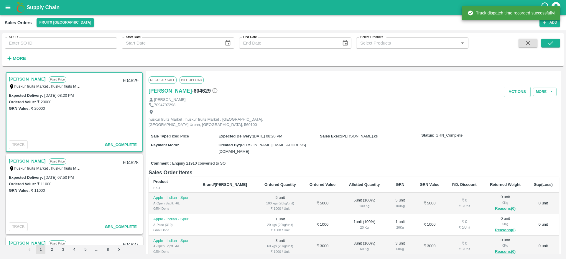
click at [131, 81] on div "604629" at bounding box center [130, 81] width 23 height 14
copy div "604629"
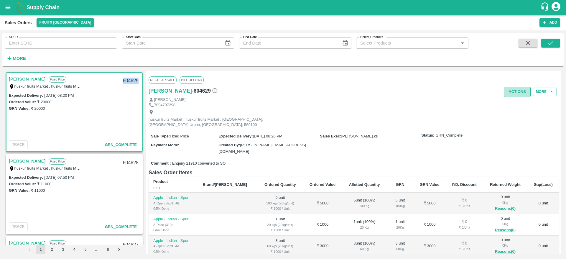
click at [510, 93] on button "Actions" at bounding box center [516, 92] width 27 height 10
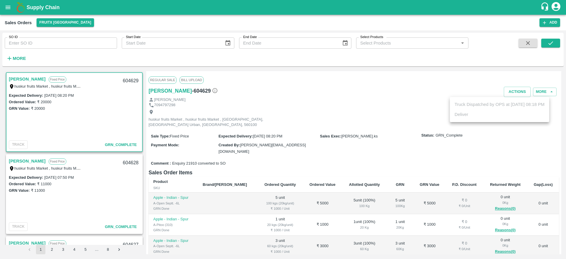
click at [310, 102] on div at bounding box center [283, 129] width 566 height 259
